Goal: Transaction & Acquisition: Book appointment/travel/reservation

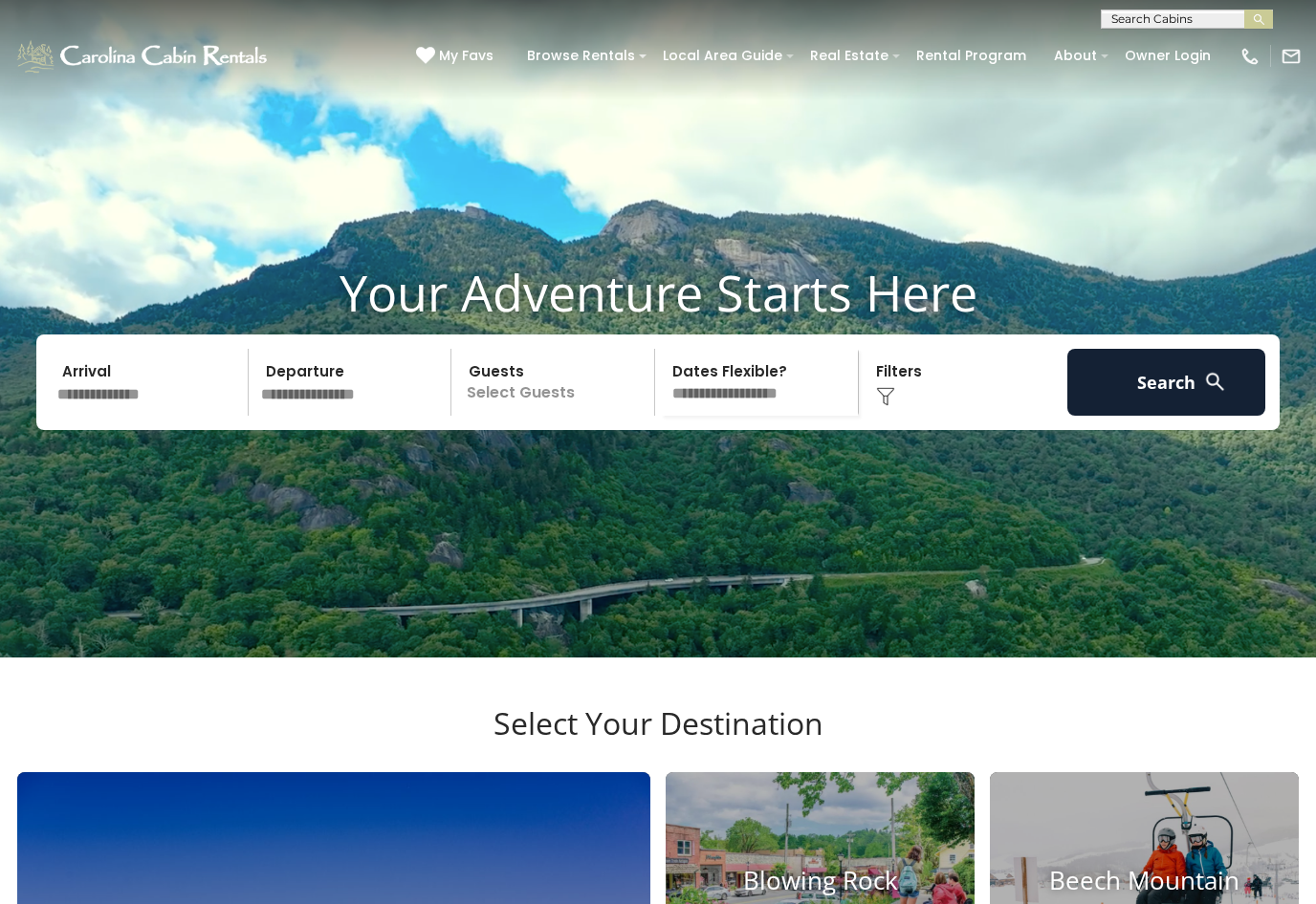
click at [110, 416] on input "text" at bounding box center [149, 382] width 198 height 67
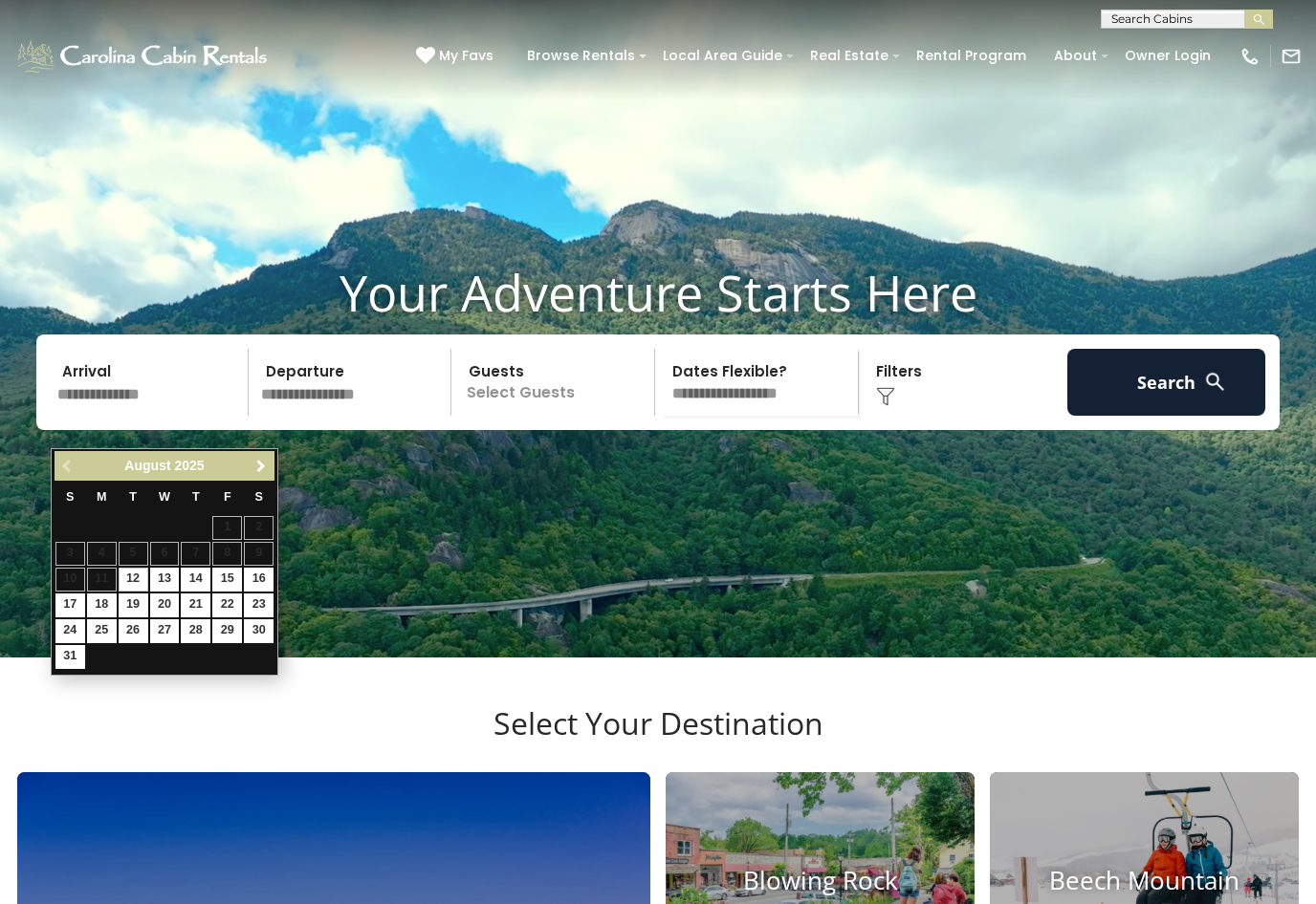
click at [256, 469] on span "Next" at bounding box center [261, 467] width 16 height 16
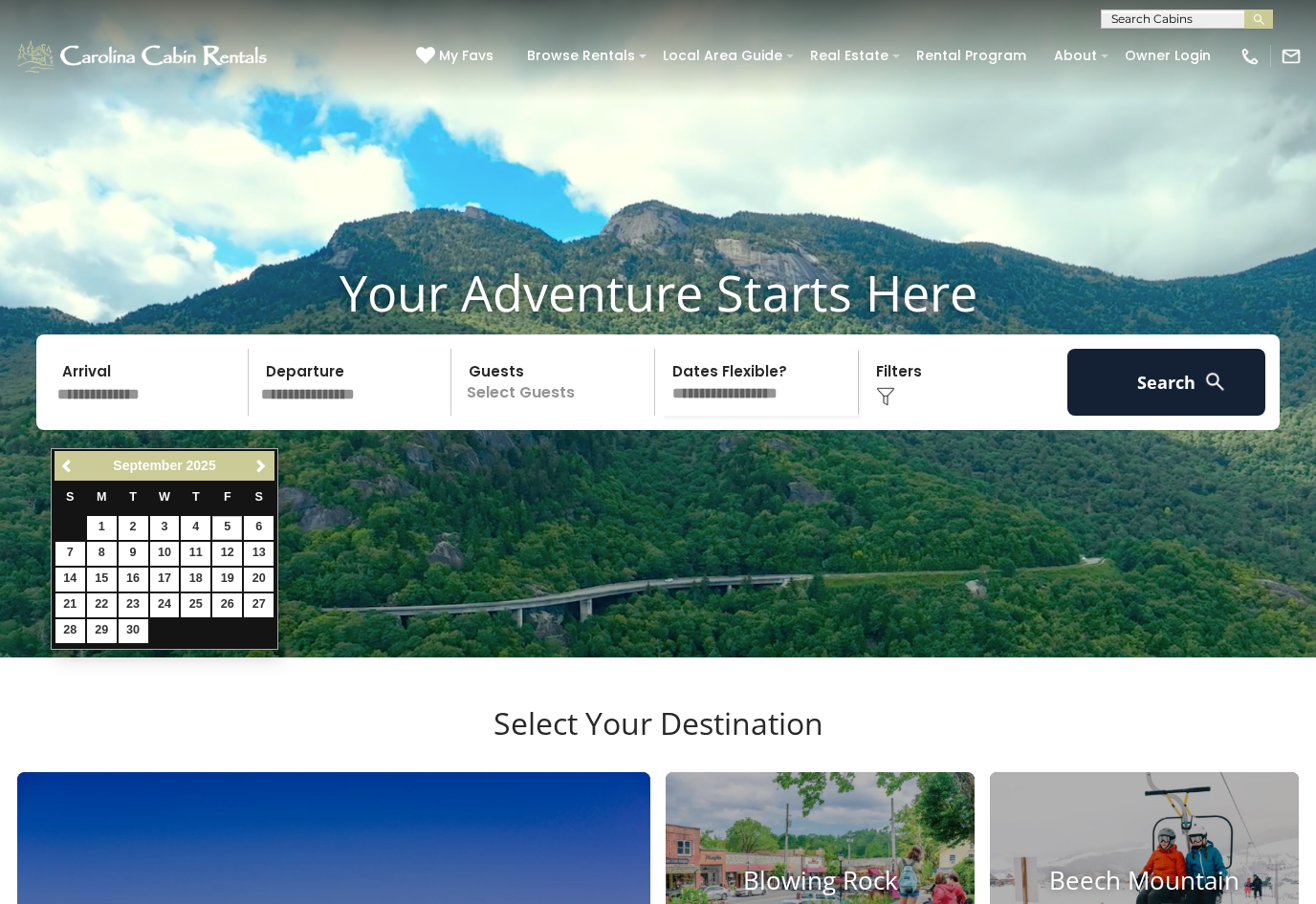
click at [235, 533] on link "5" at bounding box center [227, 528] width 30 height 24
type input "******"
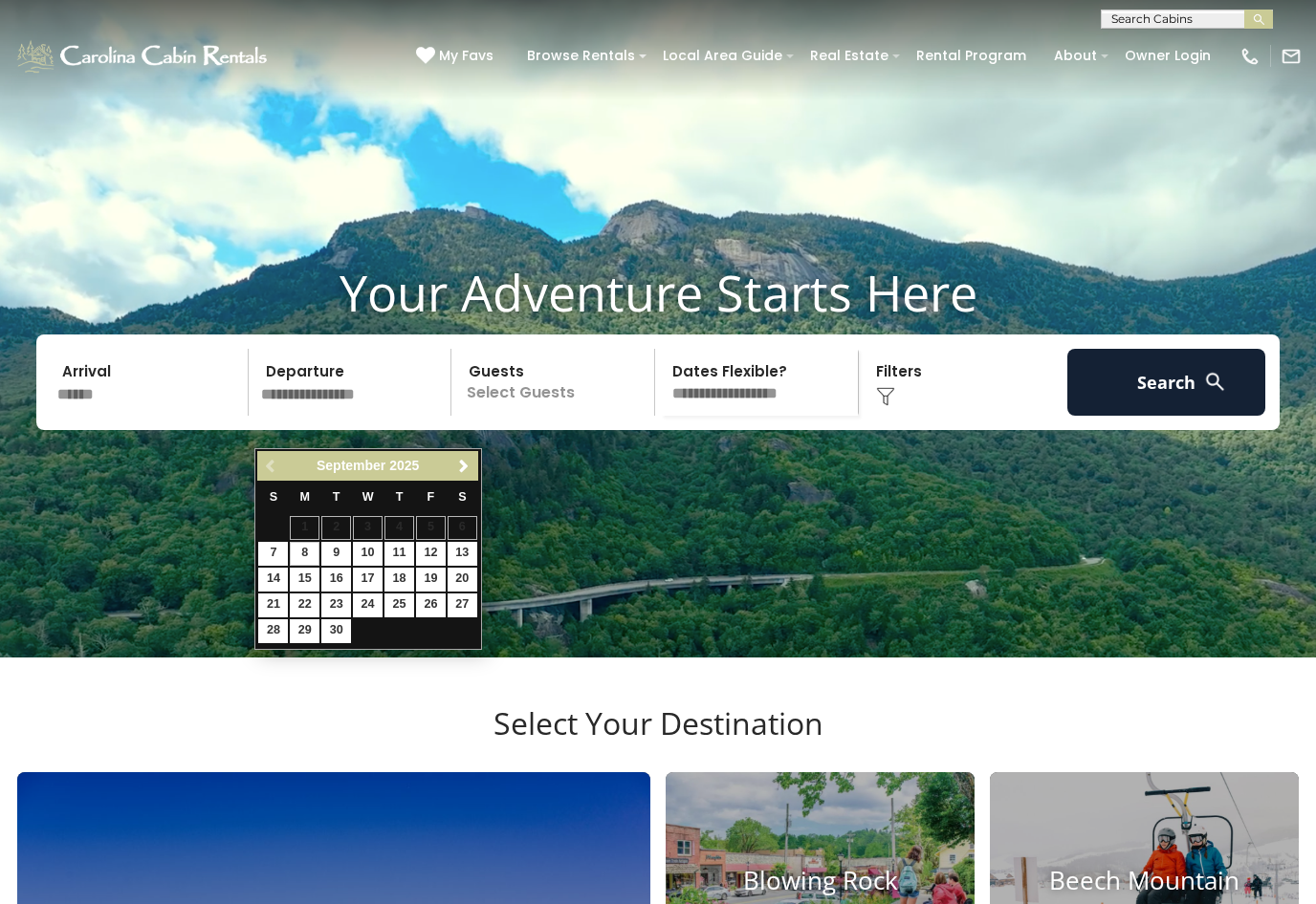
click at [310, 557] on link "8" at bounding box center [304, 553] width 30 height 24
type input "******"
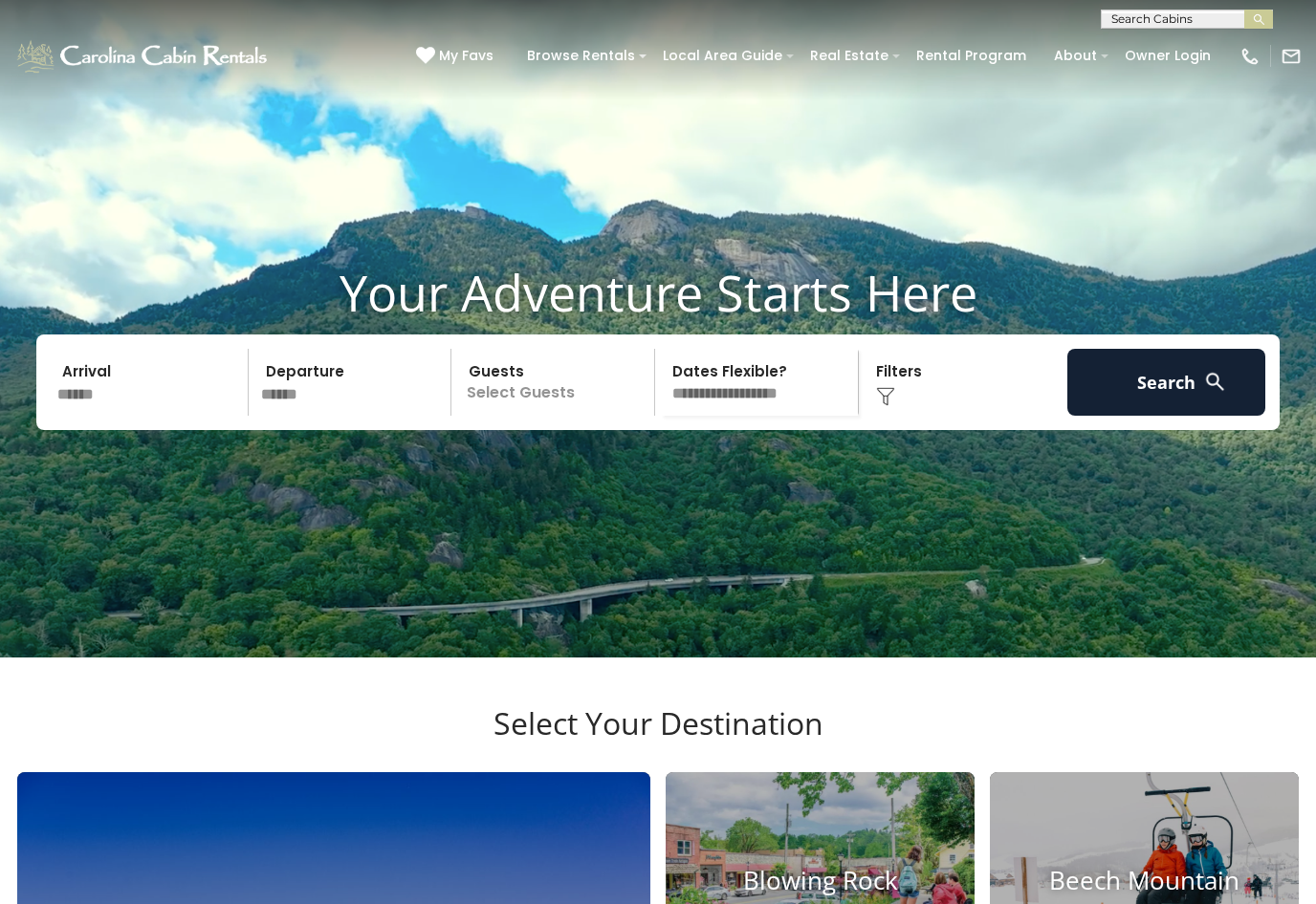
click at [530, 416] on p "Select Guests" at bounding box center [556, 382] width 197 height 67
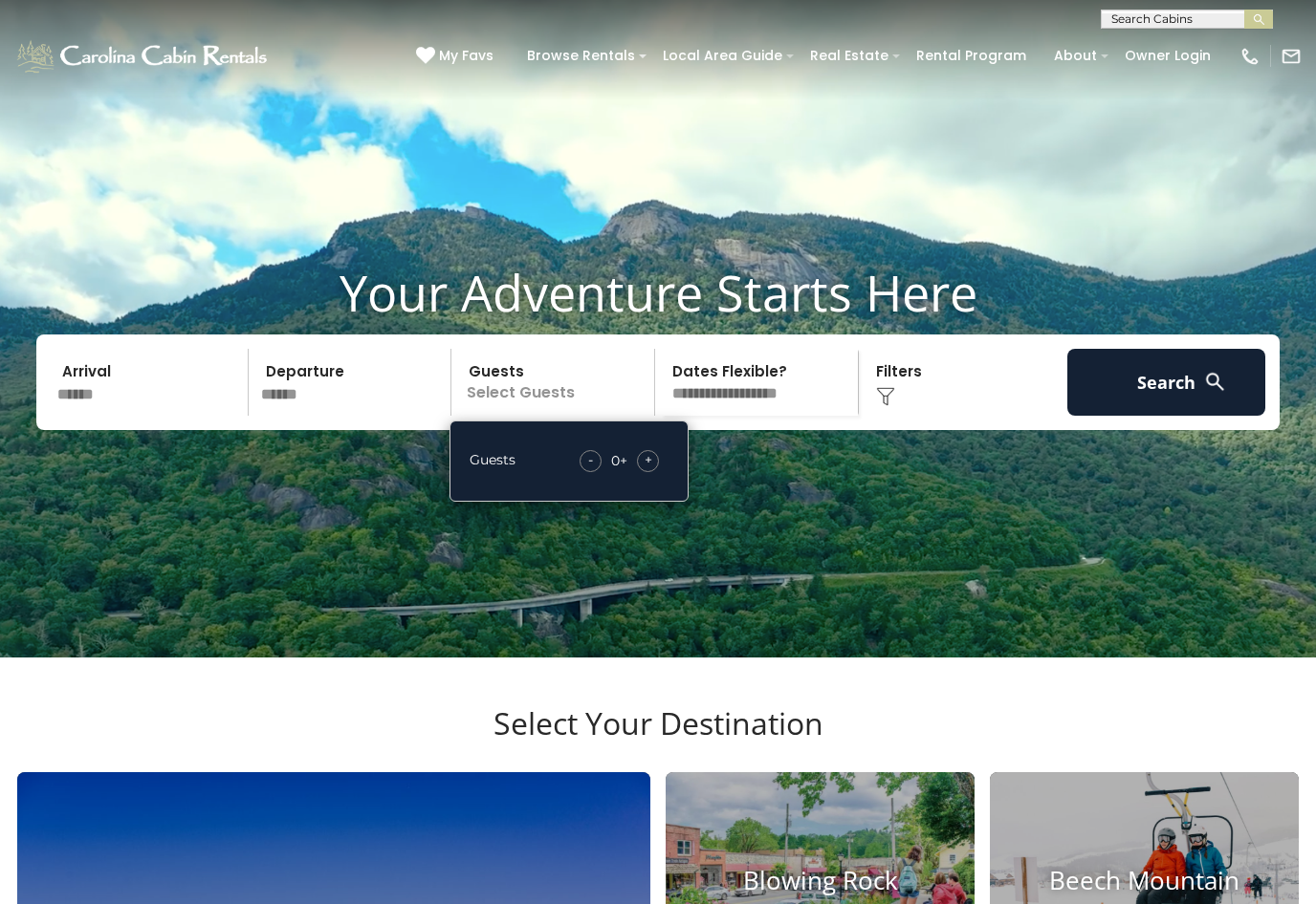
click at [642, 473] on div "+" at bounding box center [647, 461] width 22 height 22
click at [792, 498] on video at bounding box center [658, 329] width 1316 height 658
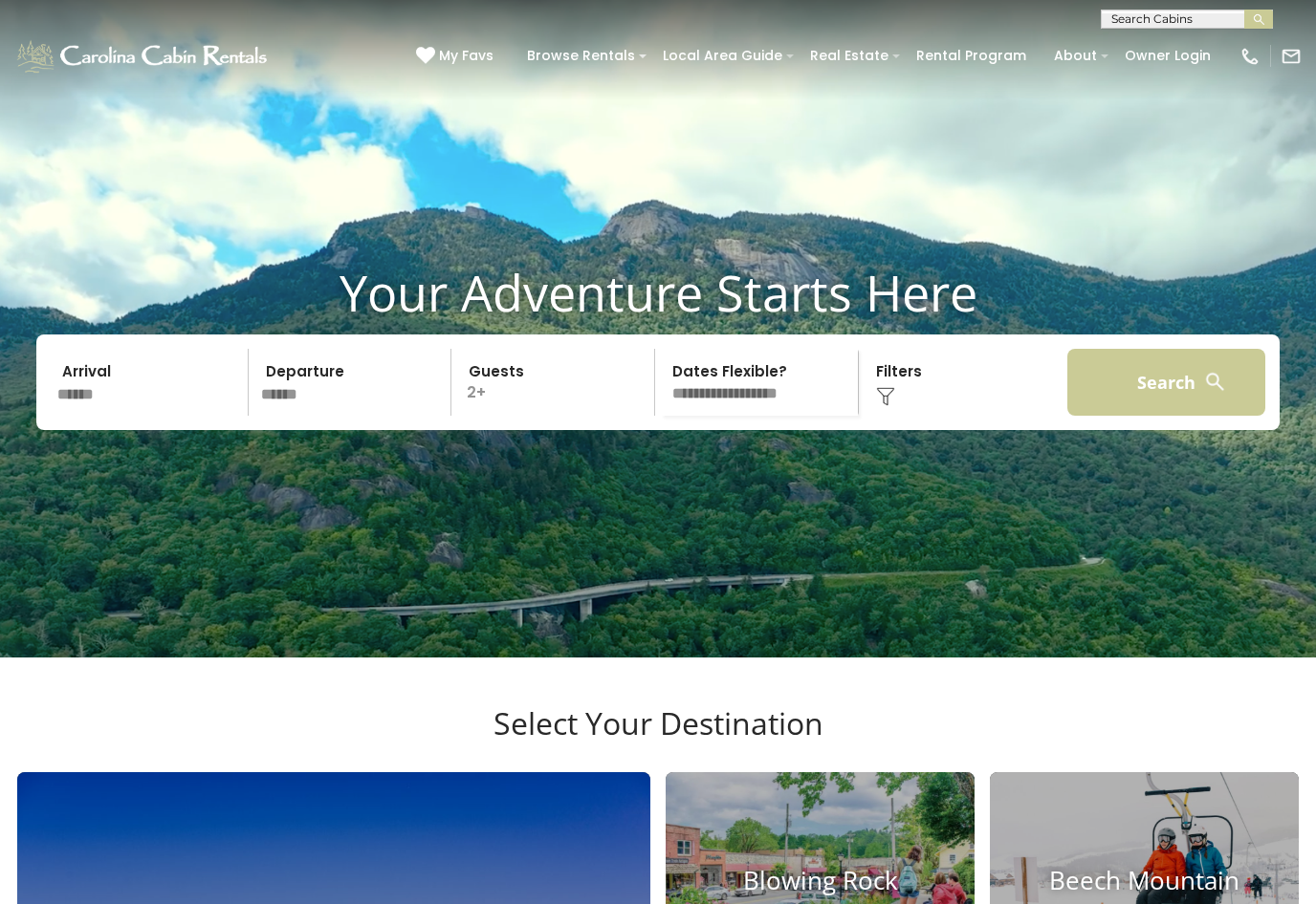
click at [1177, 416] on button "Search" at bounding box center [1165, 382] width 198 height 67
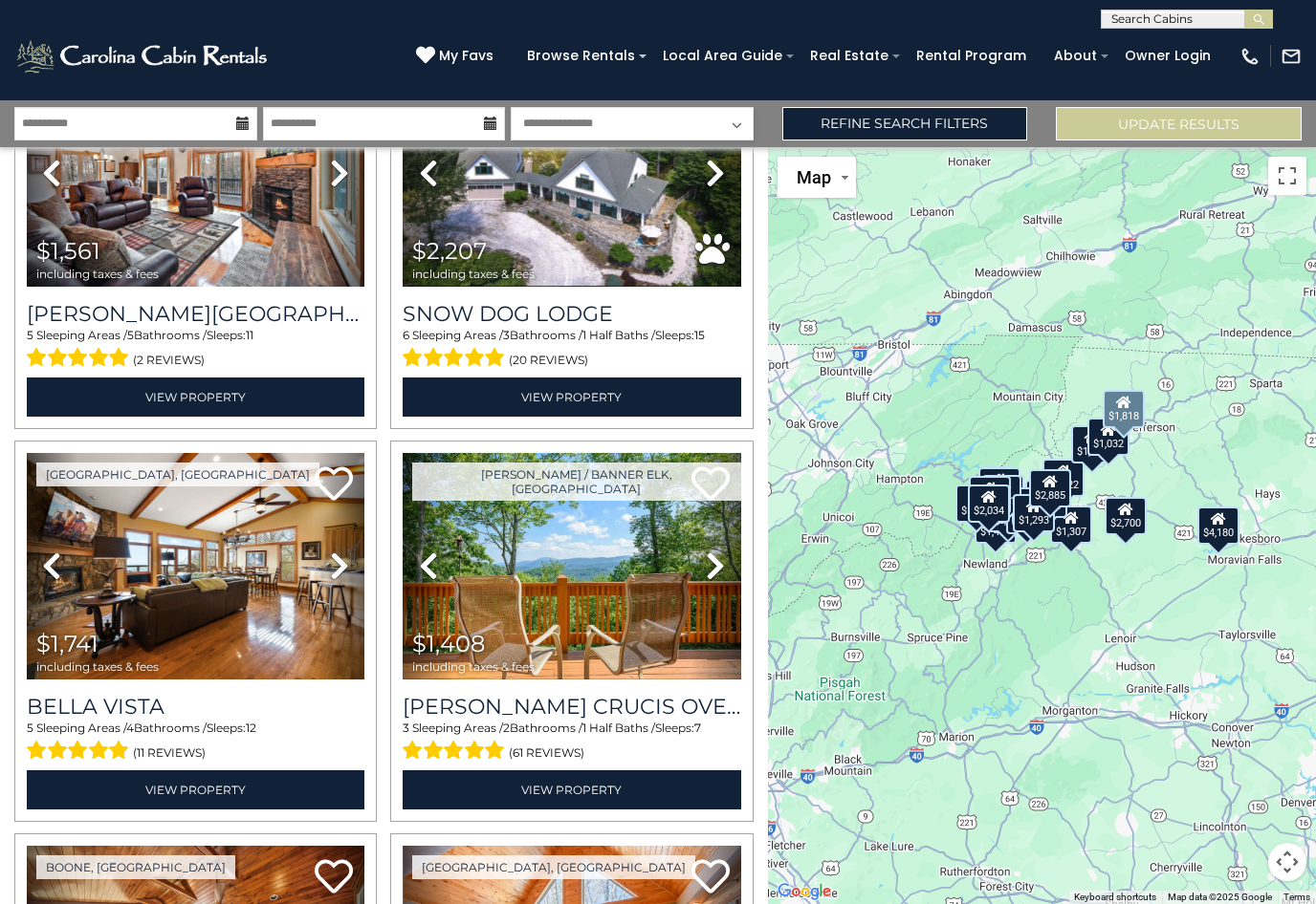
scroll to position [4456, 0]
